Goal: Browse casually: Explore the website without a specific task or goal

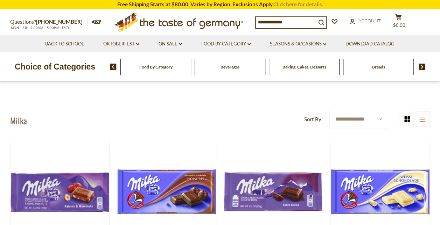
click at [292, 3] on link "Click here for details." at bounding box center [298, 4] width 50 height 6
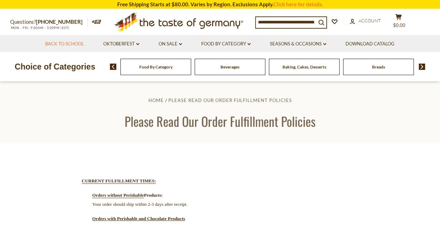
click at [63, 46] on link "Back to School" at bounding box center [64, 44] width 39 height 8
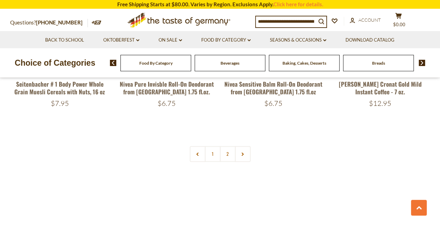
scroll to position [1679, 0]
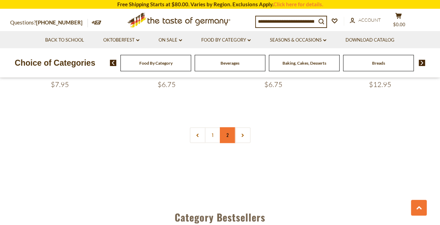
click at [228, 128] on link "2" at bounding box center [228, 135] width 16 height 16
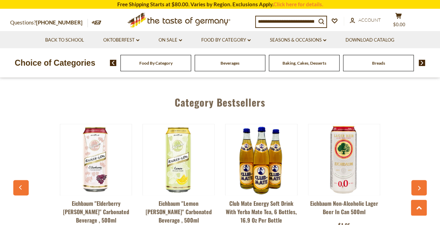
scroll to position [1776, 0]
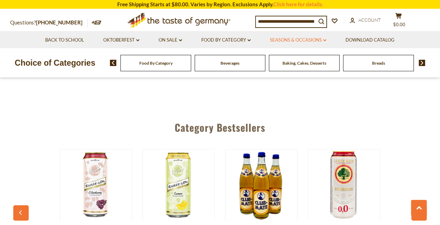
click at [287, 39] on link "Seasons & Occasions dropdown_arrow" at bounding box center [298, 40] width 56 height 8
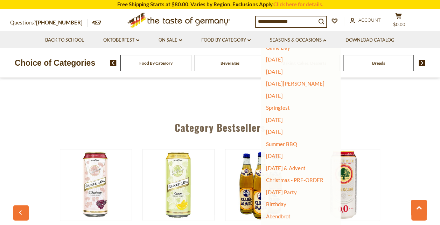
scroll to position [43, 0]
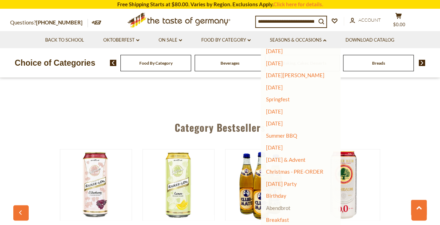
click at [283, 207] on link "Abendbrot" at bounding box center [278, 208] width 24 height 6
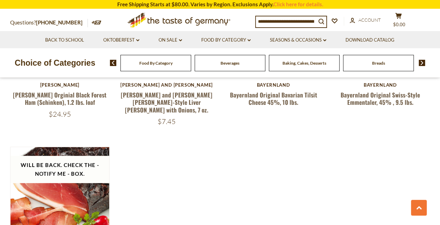
scroll to position [1364, 0]
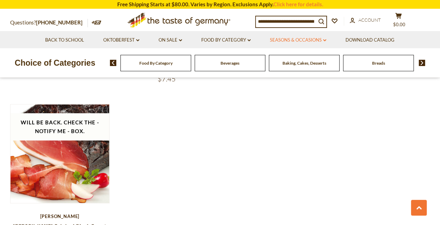
click at [300, 38] on link "Seasons & Occasions dropdown_arrow" at bounding box center [298, 40] width 56 height 8
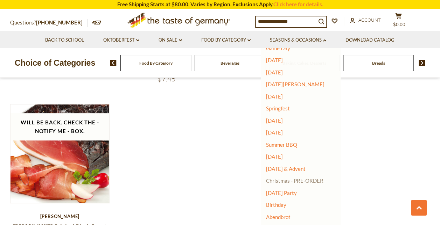
scroll to position [35, 0]
click at [305, 181] on link "Christmas - PRE-ORDER" at bounding box center [294, 180] width 57 height 10
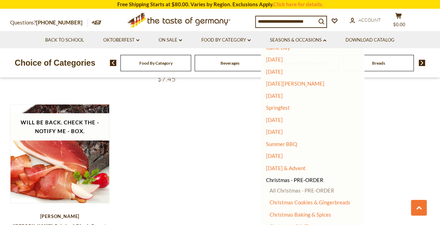
click at [305, 190] on link "All Christmas - PRE-ORDER" at bounding box center [301, 190] width 65 height 6
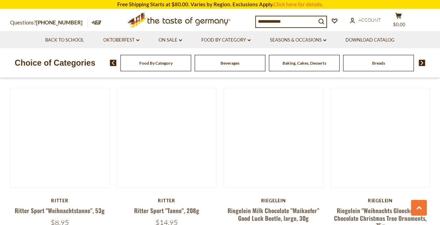
scroll to position [1049, 0]
